Goal: Transaction & Acquisition: Purchase product/service

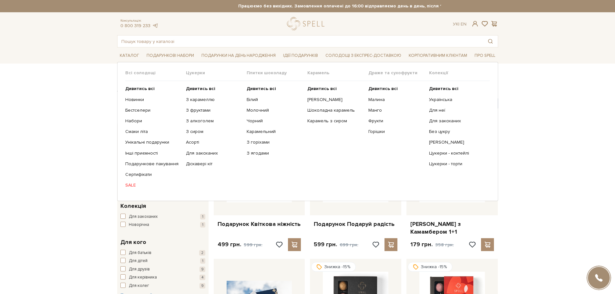
click at [132, 184] on link "SALE" at bounding box center [153, 185] width 56 height 6
